Goal: Task Accomplishment & Management: Use online tool/utility

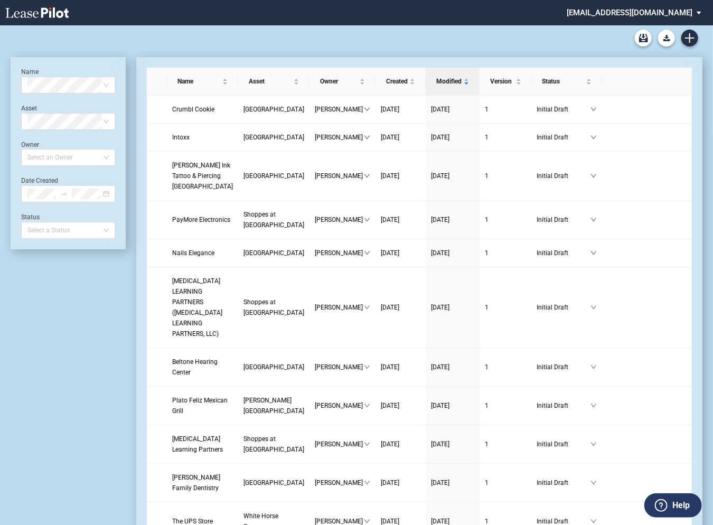
click at [619, 16] on md-select "rivercrest@leasepilot.co Change Password 2-Factor Authentication Admin Area For…" at bounding box center [638, 12] width 145 height 24
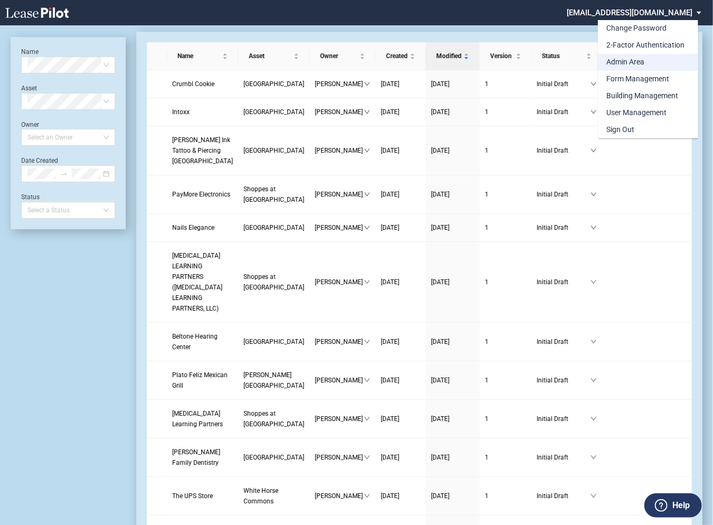
click at [615, 63] on div "Admin Area" at bounding box center [625, 62] width 38 height 11
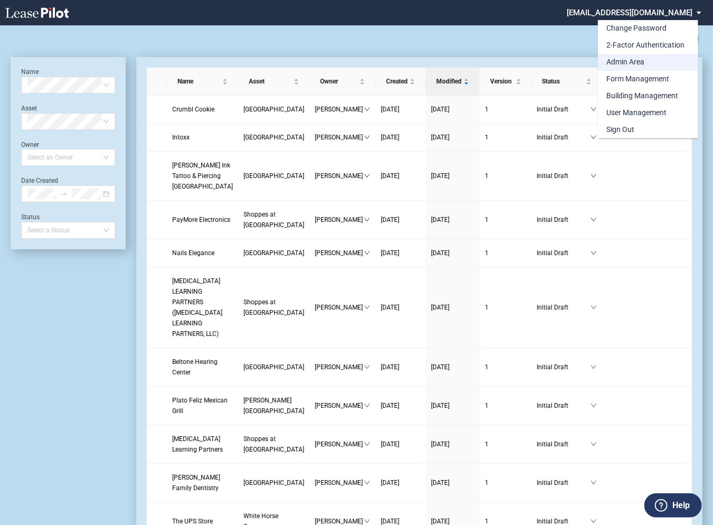
scroll to position [25, 0]
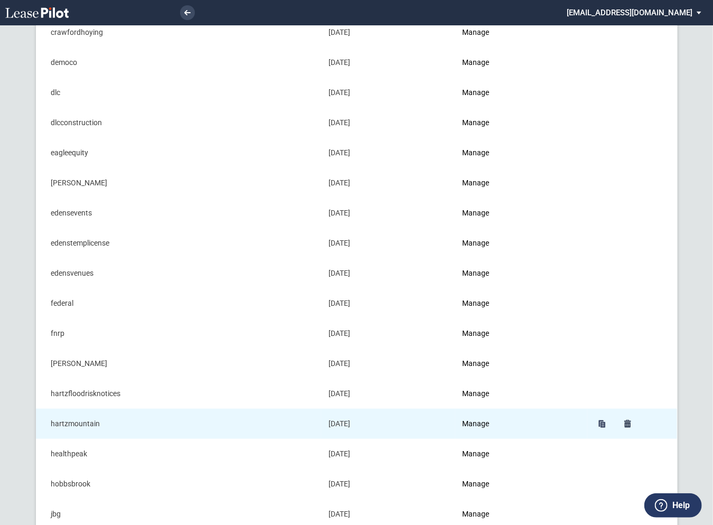
scroll to position [289, 0]
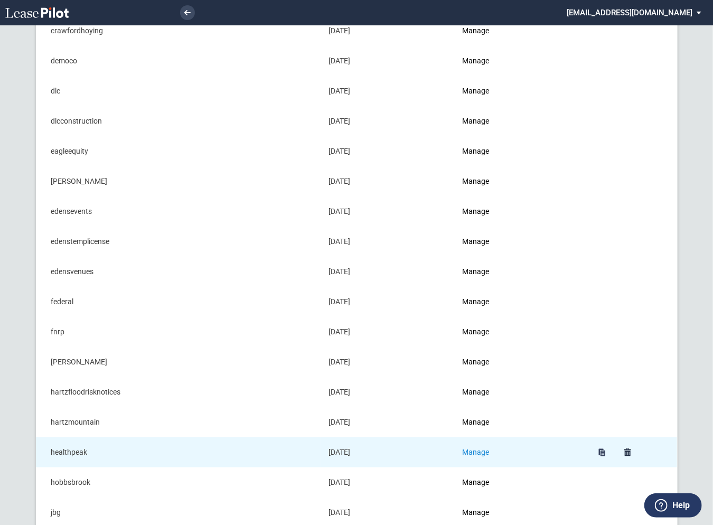
click at [479, 448] on link "Manage" at bounding box center [476, 452] width 27 height 8
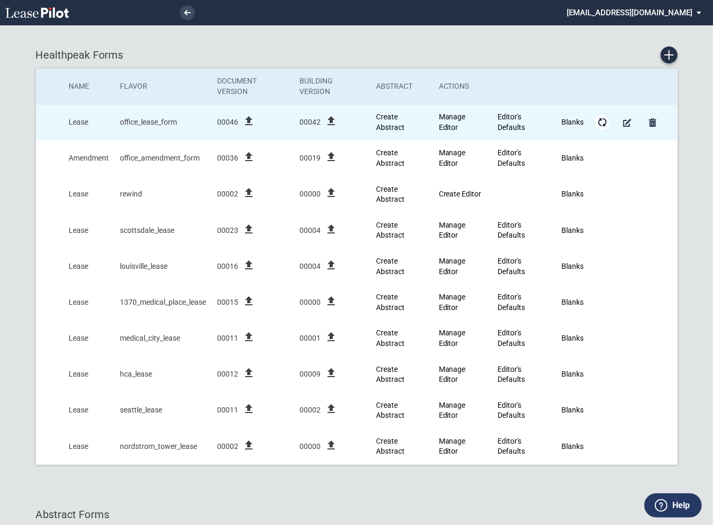
click at [604, 121] on md-icon "Form Updates" at bounding box center [602, 122] width 13 height 13
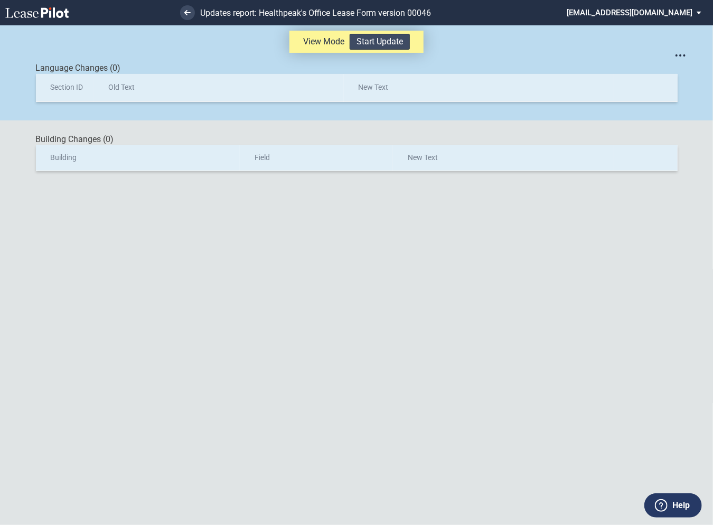
click at [388, 38] on button "Start Update" at bounding box center [380, 42] width 60 height 16
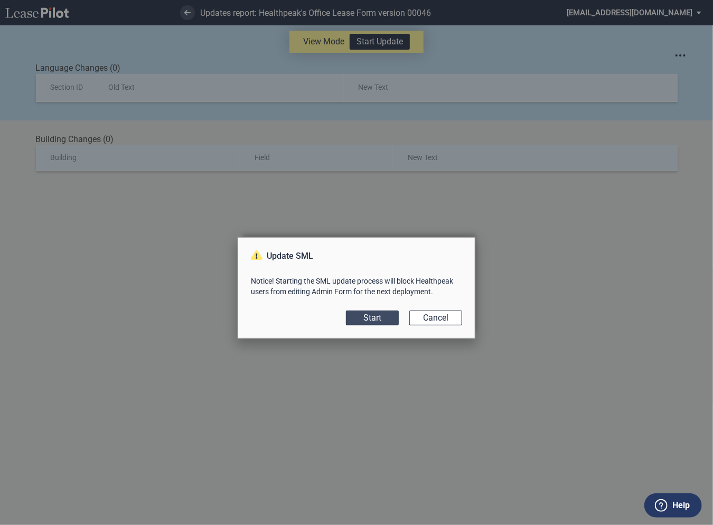
click at [373, 319] on button "Start" at bounding box center [372, 317] width 53 height 15
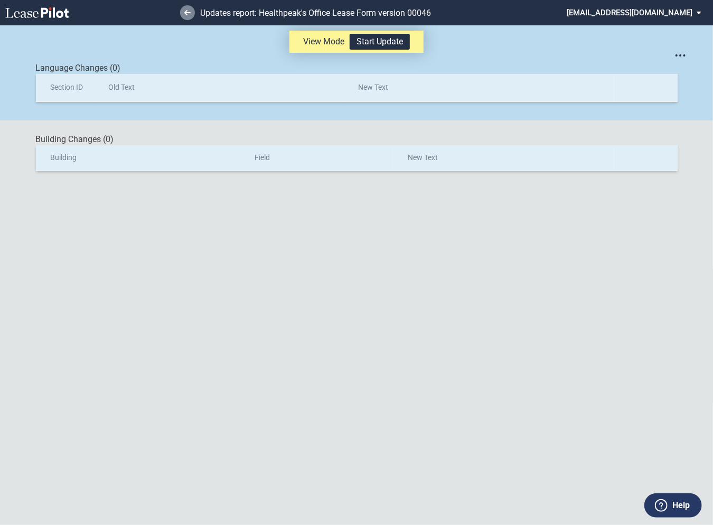
click at [187, 10] on link at bounding box center [187, 12] width 15 height 15
